Goal: Find specific page/section: Find specific page/section

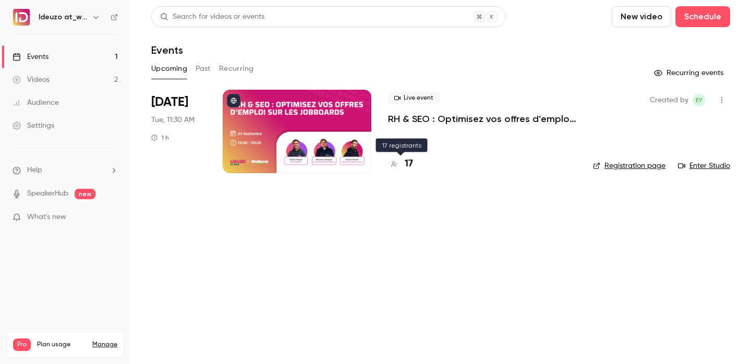
click at [407, 169] on h4 "17" at bounding box center [408, 164] width 8 height 14
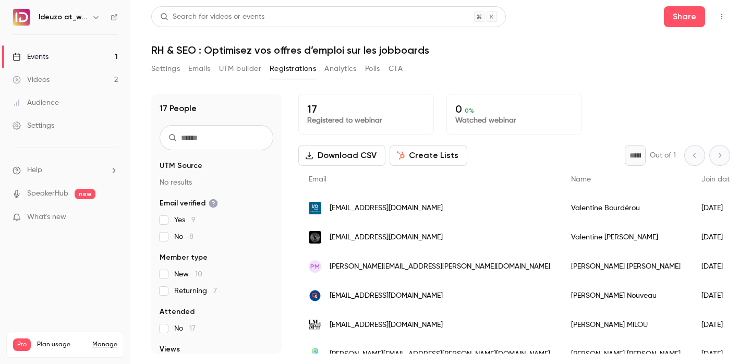
click at [116, 59] on link "Events 1" at bounding box center [65, 56] width 130 height 23
